Goal: Task Accomplishment & Management: Manage account settings

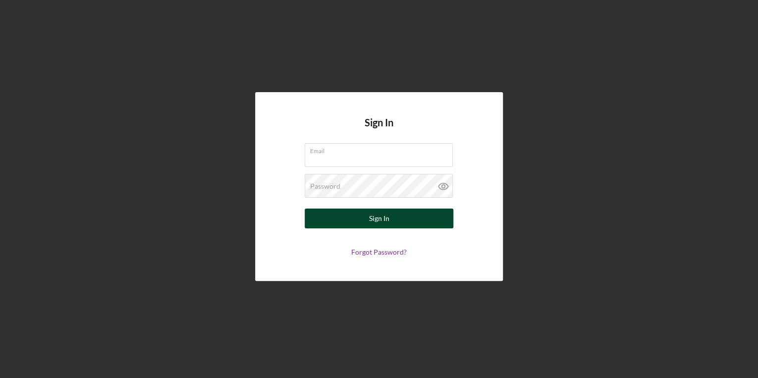
type input "[EMAIL_ADDRESS][DOMAIN_NAME]"
click at [387, 220] on div "Sign In" at bounding box center [379, 219] width 20 height 20
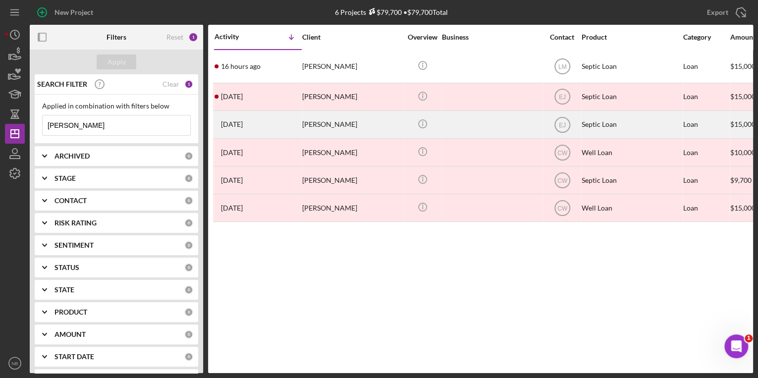
click at [340, 123] on div "[PERSON_NAME]" at bounding box center [351, 125] width 99 height 26
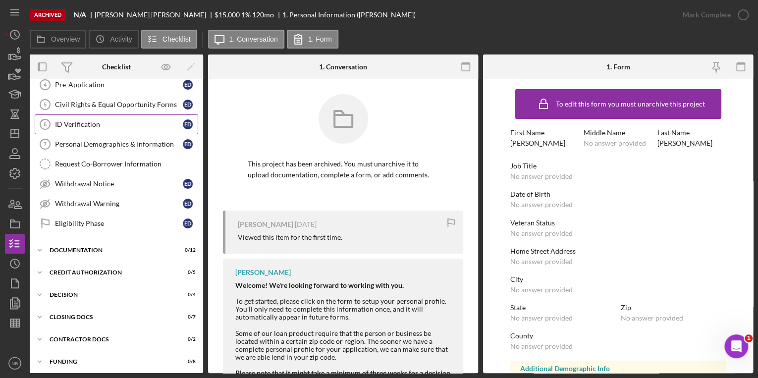
scroll to position [91, 0]
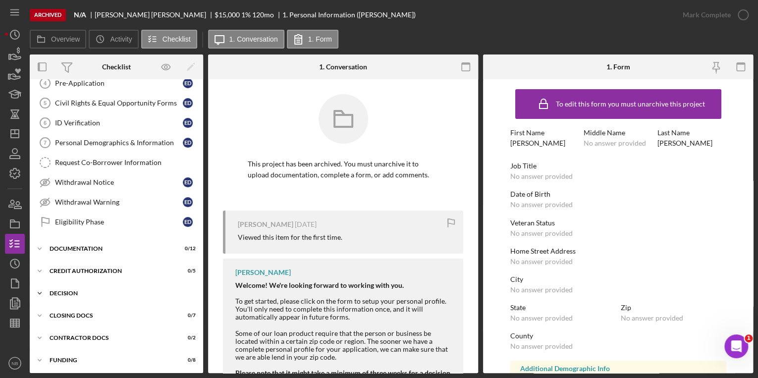
click at [42, 287] on icon "Icon/Expander" at bounding box center [40, 294] width 20 height 20
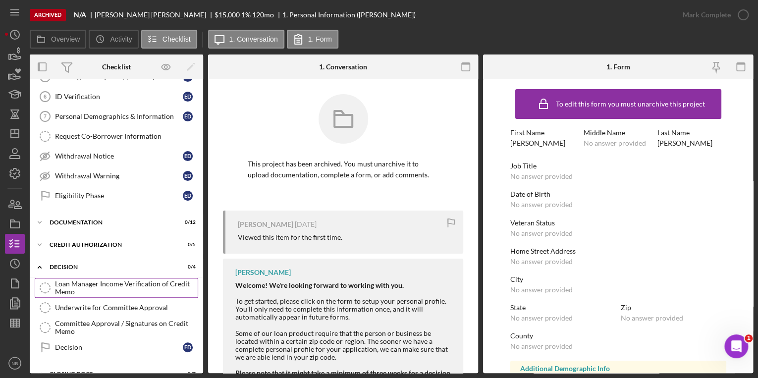
scroll to position [130, 0]
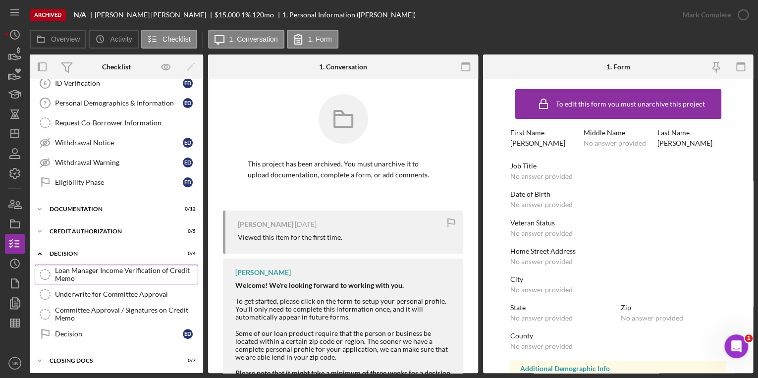
click at [139, 268] on div "Loan Manager Income Verification of Credit Memo" at bounding box center [126, 275] width 143 height 16
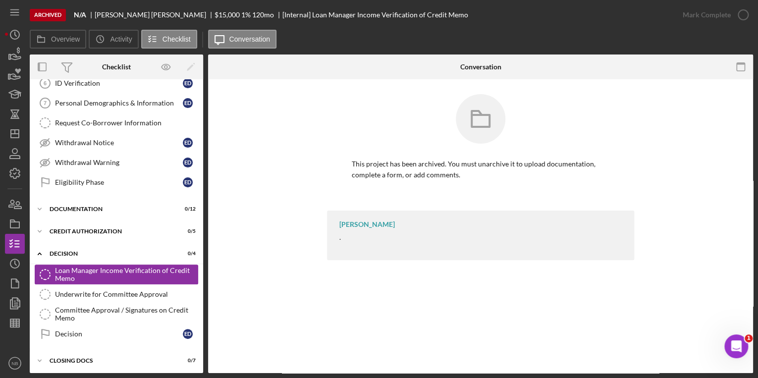
click at [95, 267] on div "Loan Manager Income Verification of Credit Memo" at bounding box center [126, 275] width 143 height 16
click at [82, 276] on div "Loan Manager Income Verification of Credit Memo" at bounding box center [126, 275] width 143 height 16
click at [52, 288] on icon "Underwrite for Committee Approval" at bounding box center [45, 294] width 25 height 25
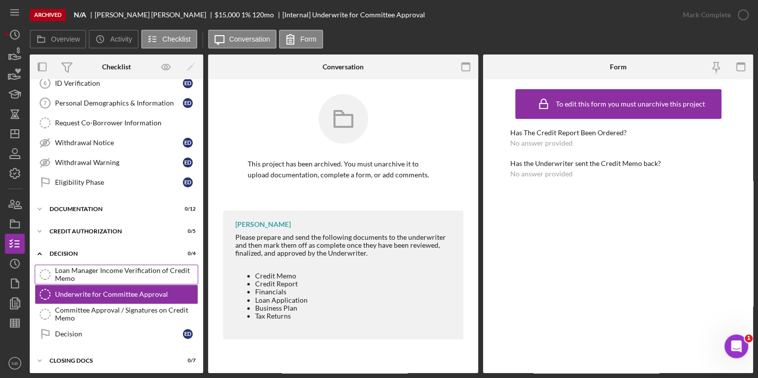
click at [118, 273] on div "Loan Manager Income Verification of Credit Memo" at bounding box center [126, 275] width 143 height 16
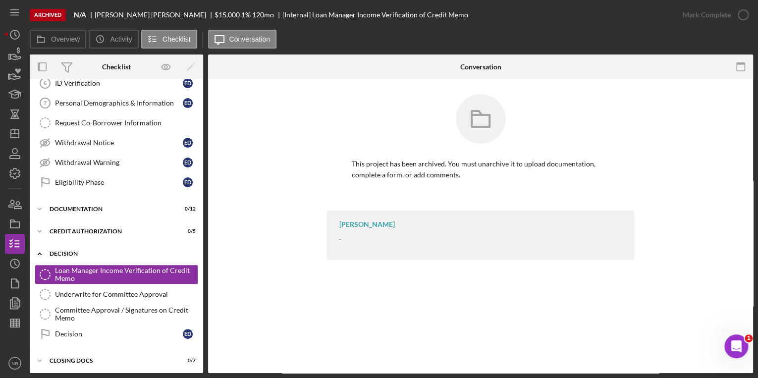
click at [40, 253] on icon "Icon/Expander" at bounding box center [40, 254] width 20 height 20
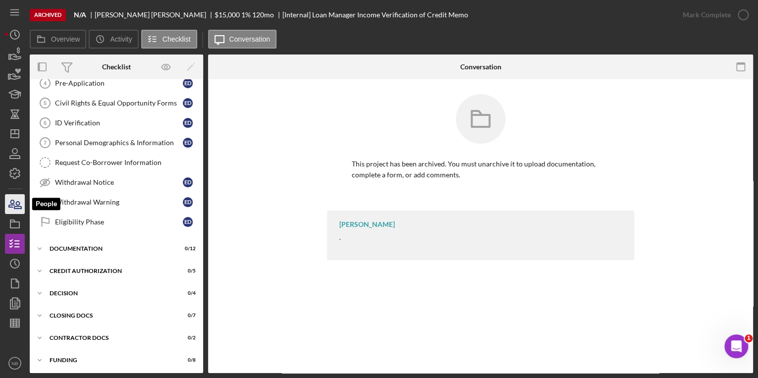
click at [14, 206] on icon "button" at bounding box center [14, 204] width 25 height 25
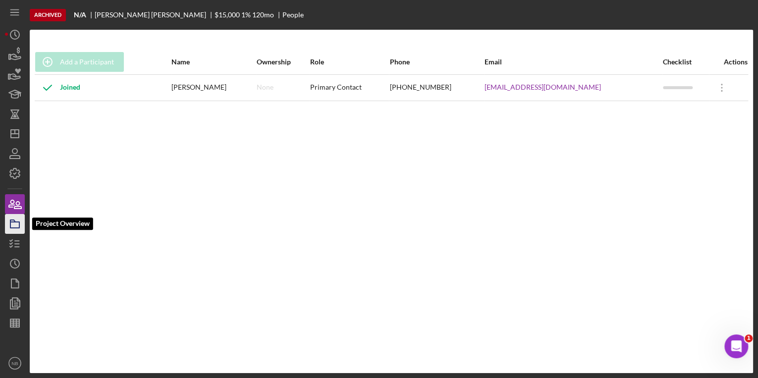
click at [14, 220] on polygon "button" at bounding box center [12, 221] width 5 height 2
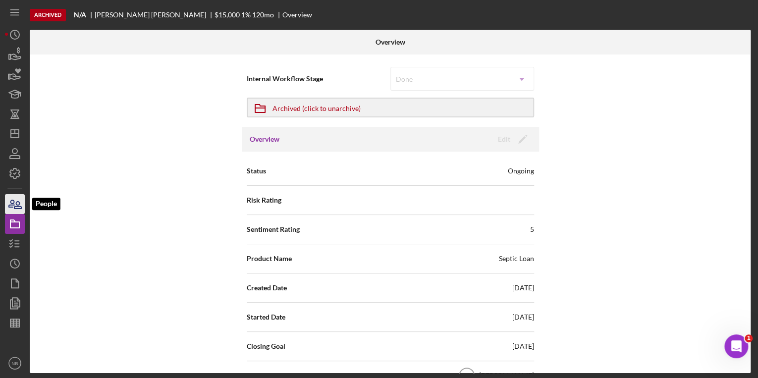
click at [14, 201] on icon "button" at bounding box center [11, 203] width 5 height 7
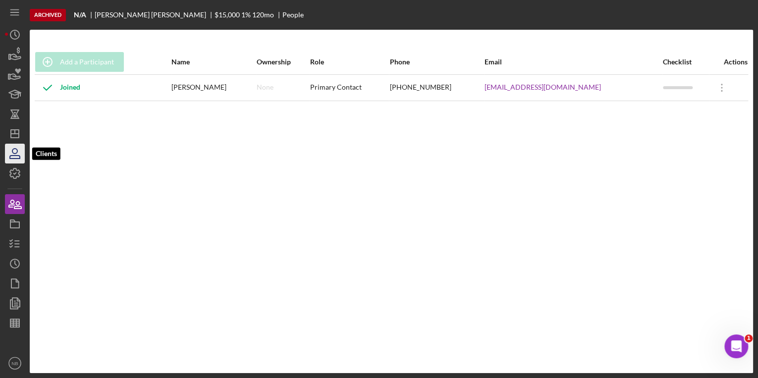
click at [18, 153] on icon "button" at bounding box center [14, 153] width 25 height 25
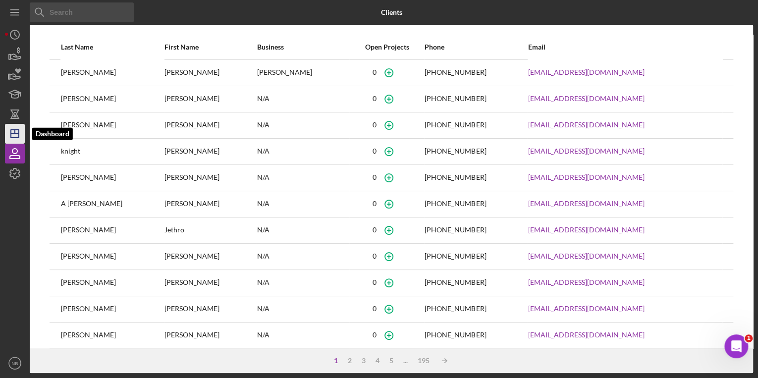
click at [16, 135] on icon "Icon/Dashboard" at bounding box center [14, 133] width 25 height 25
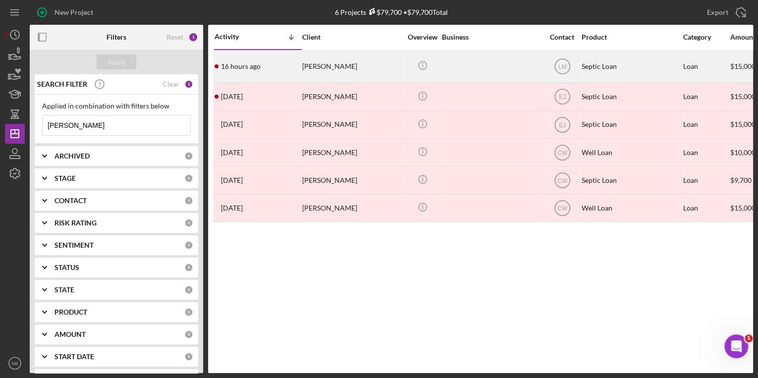
click at [339, 62] on div "[PERSON_NAME]" at bounding box center [351, 67] width 99 height 32
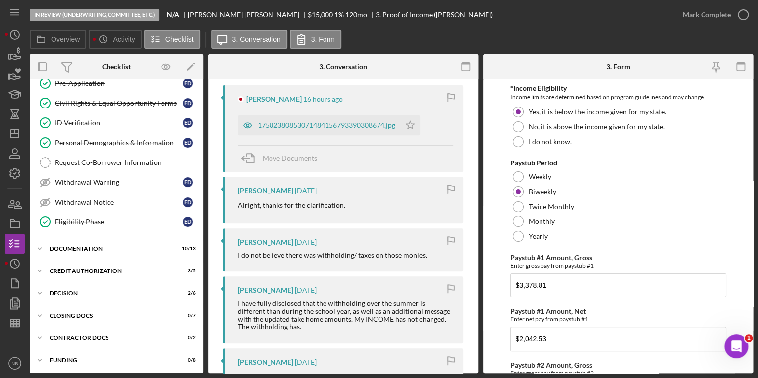
scroll to position [198, 0]
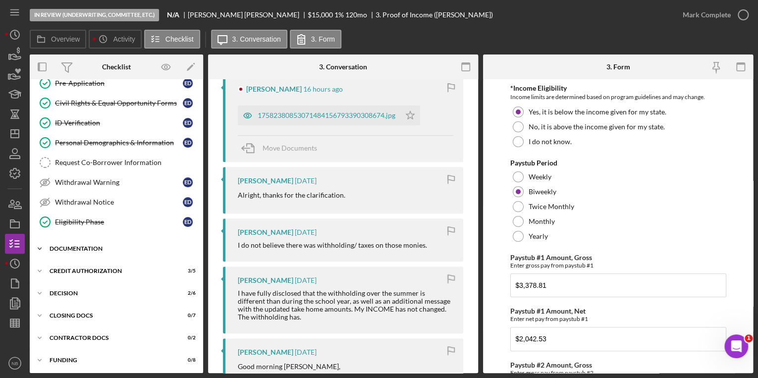
click at [40, 246] on icon "Icon/Expander" at bounding box center [40, 249] width 20 height 20
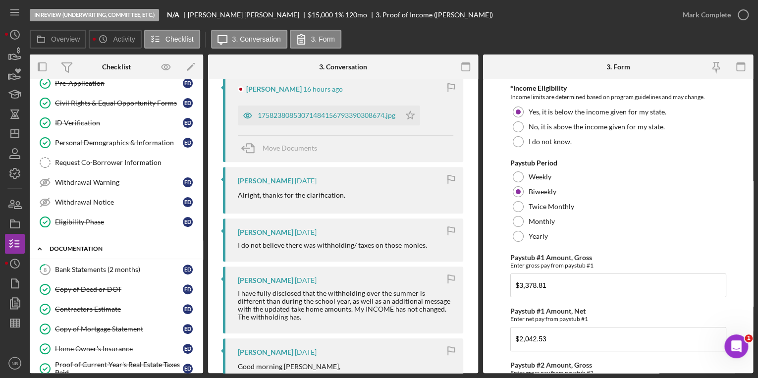
click at [42, 247] on icon "Icon/Expander" at bounding box center [40, 249] width 20 height 20
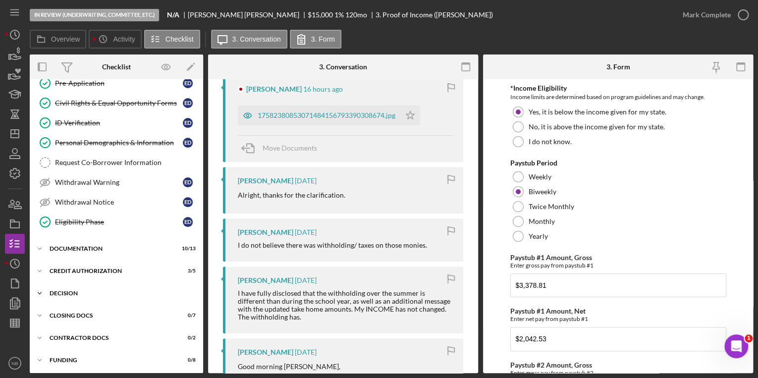
drag, startPoint x: 37, startPoint y: 291, endPoint x: 44, endPoint y: 290, distance: 6.7
click at [38, 291] on icon "Icon/Expander" at bounding box center [40, 294] width 20 height 20
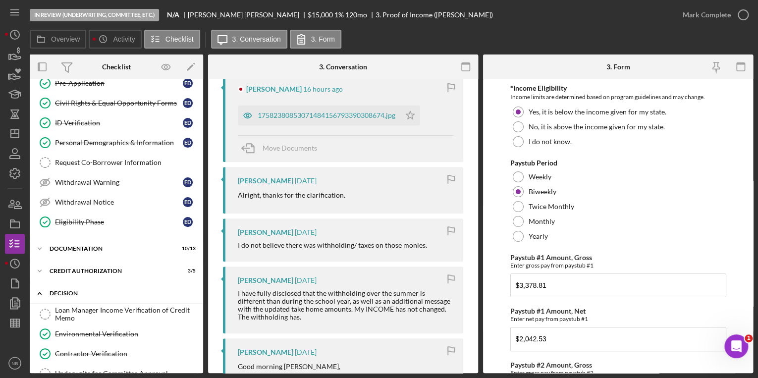
scroll to position [130, 0]
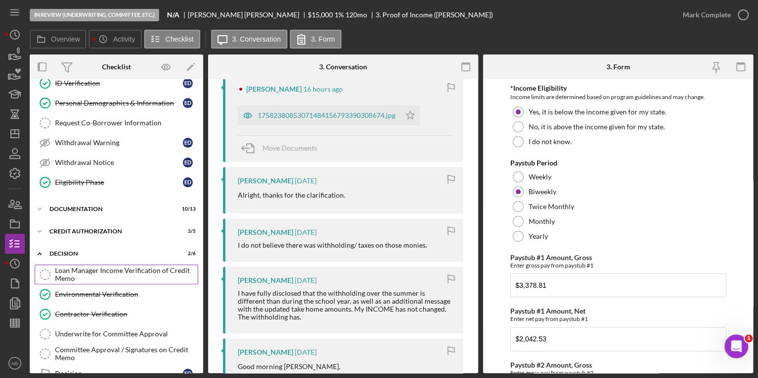
click at [72, 270] on div "Loan Manager Income Verification of Credit Memo" at bounding box center [126, 275] width 143 height 16
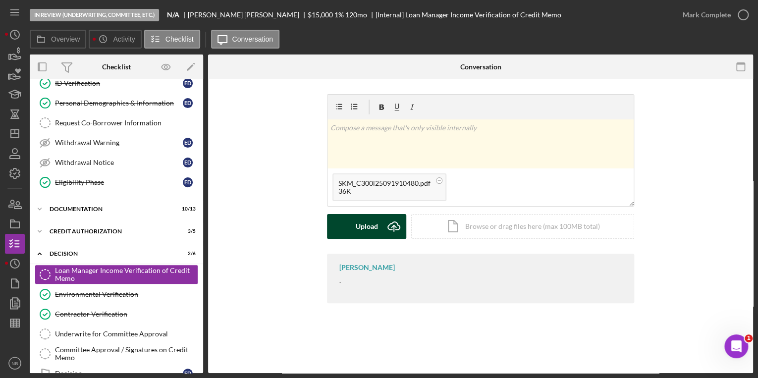
click at [376, 228] on div "Upload" at bounding box center [367, 226] width 22 height 25
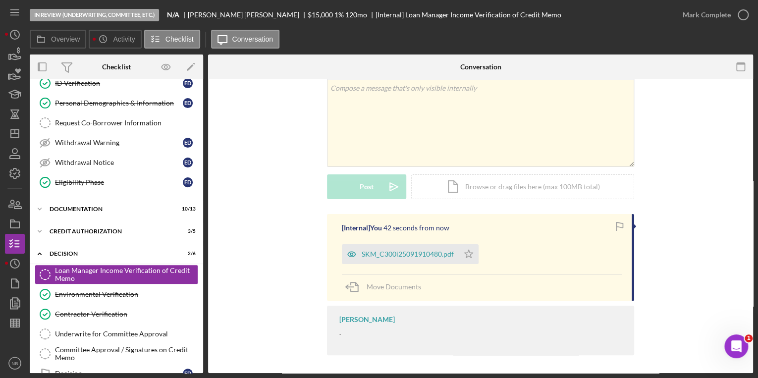
scroll to position [41, 0]
click at [84, 291] on div "Environmental Verification" at bounding box center [126, 295] width 143 height 8
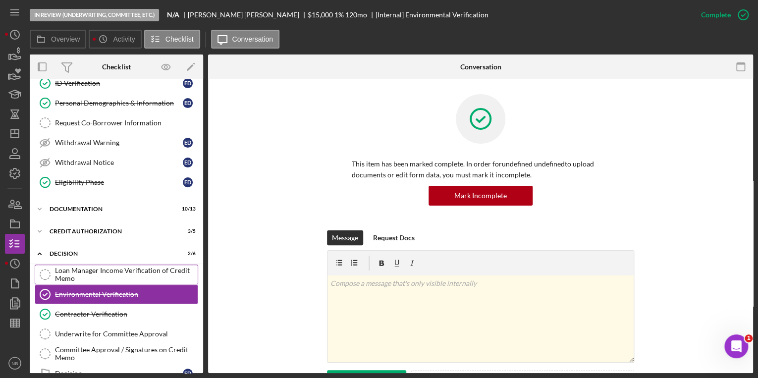
click at [85, 272] on div "Loan Manager Income Verification of Credit Memo" at bounding box center [126, 275] width 143 height 16
